Goal: Information Seeking & Learning: Find specific fact

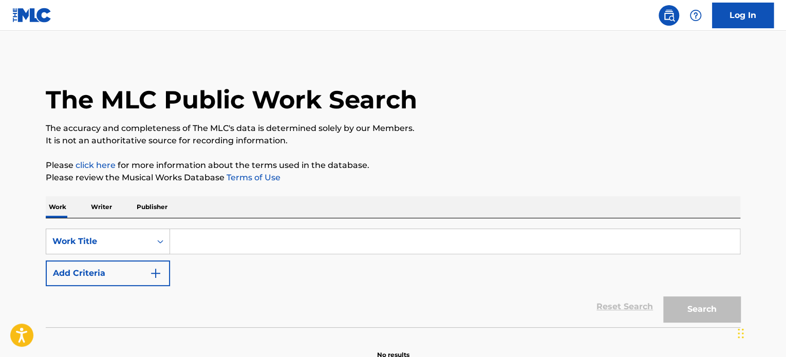
paste input "BABY"
click at [236, 232] on input "BABY" at bounding box center [455, 241] width 570 height 25
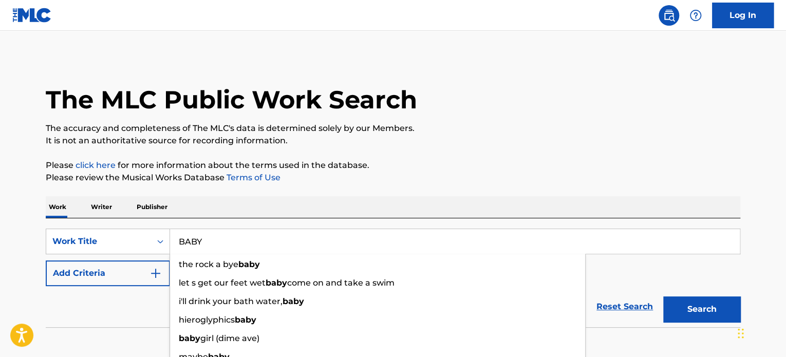
type input "BABY"
click at [133, 281] on button "Add Criteria" at bounding box center [108, 273] width 124 height 26
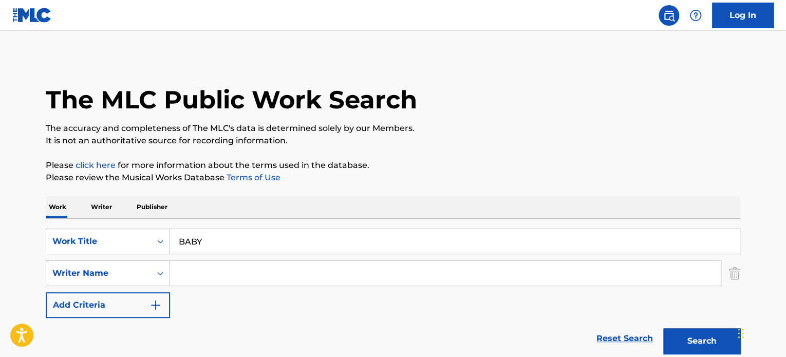
click at [245, 275] on input "Search Form" at bounding box center [445, 273] width 551 height 25
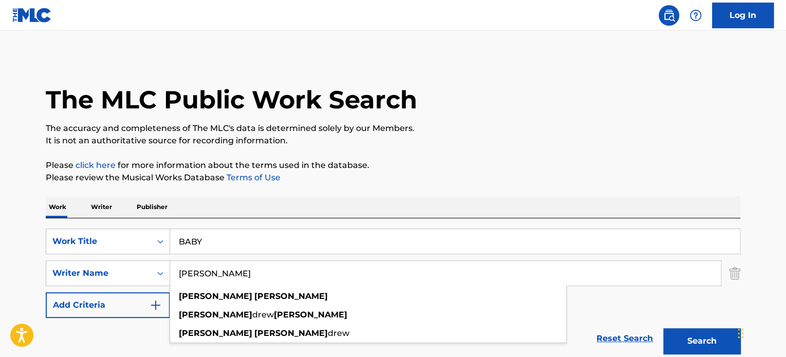
type input "[PERSON_NAME]"
click at [663, 328] on button "Search" at bounding box center [701, 341] width 77 height 26
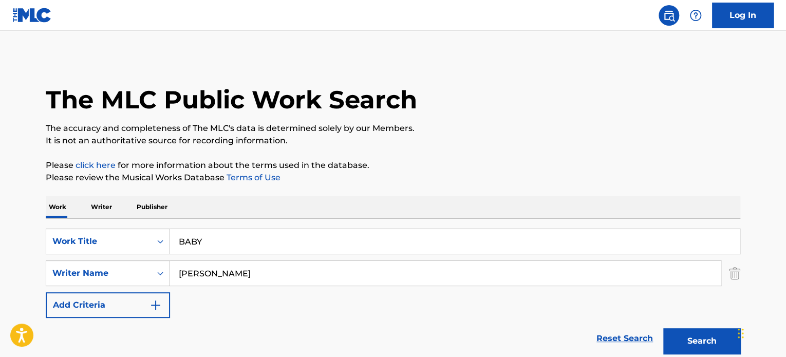
scroll to position [206, 0]
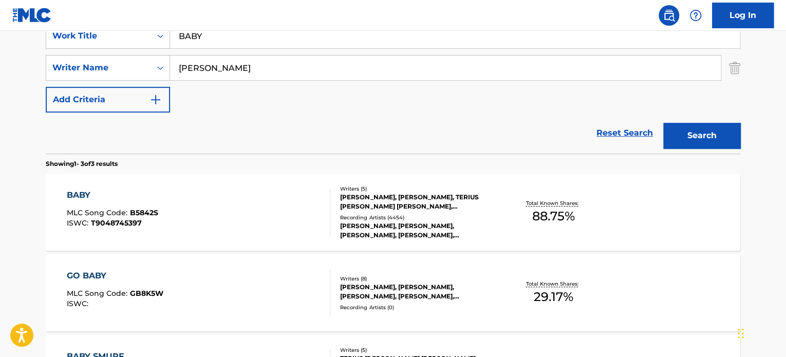
click at [279, 208] on div "BABY MLC Song Code : B5842S ISWC : T9048745397" at bounding box center [199, 212] width 264 height 46
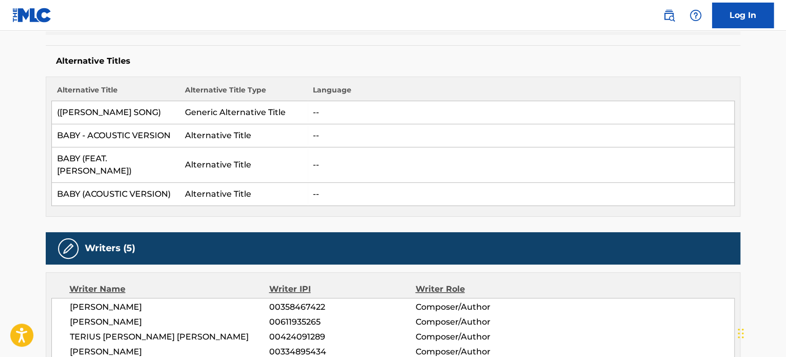
scroll to position [411, 0]
